Goal: Task Accomplishment & Management: Complete application form

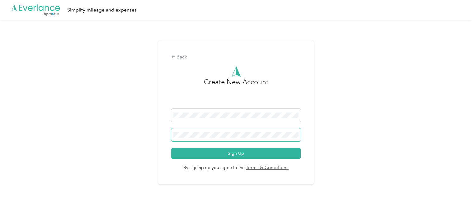
click at [171, 148] on button "Sign Up" at bounding box center [236, 153] width 130 height 11
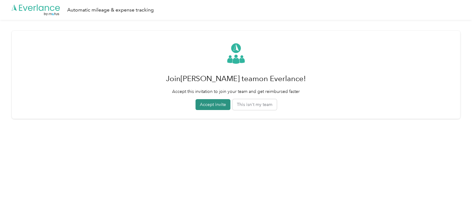
click at [210, 108] on button "Accept invite" at bounding box center [213, 104] width 35 height 11
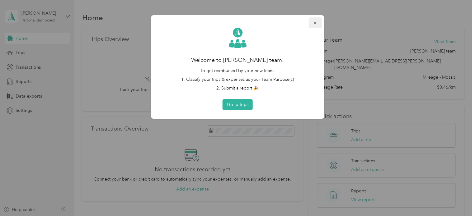
click at [315, 24] on icon "button" at bounding box center [315, 23] width 4 height 4
